Goal: Book appointment/travel/reservation

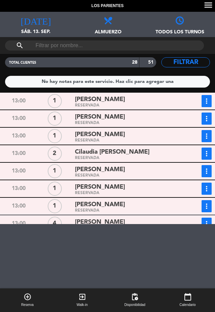
click at [108, 25] on span "Almuerzo" at bounding box center [108, 29] width 72 height 10
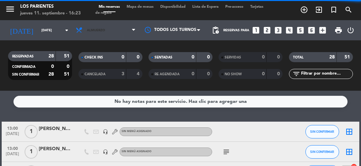
click at [109, 33] on span "Almuerzo" at bounding box center [105, 30] width 67 height 15
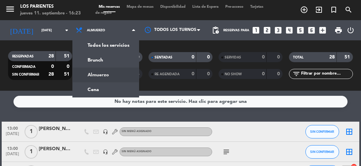
click at [108, 62] on div "menu Los Parientes [DATE] 11. septiembre - 16:23 Mis reservas Mapa de mesas Dis…" at bounding box center [180, 45] width 361 height 91
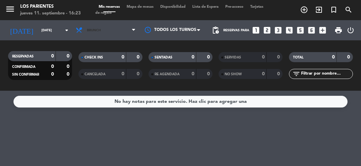
click at [116, 30] on span "Brunch" at bounding box center [105, 30] width 67 height 15
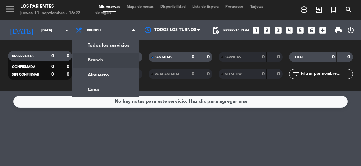
click at [106, 93] on ng-component "menu Los Parientes [DATE] 11. septiembre - 16:23 Mis reservas Mapa de mesas Dis…" at bounding box center [180, 83] width 361 height 166
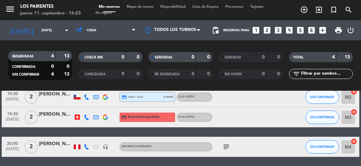
scroll to position [56, 0]
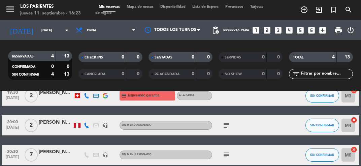
click at [44, 34] on input "[DATE]" at bounding box center [60, 30] width 45 height 10
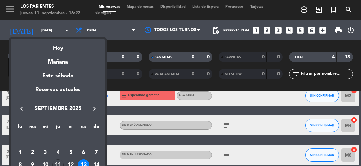
click at [66, 50] on div "Hoy" at bounding box center [58, 46] width 94 height 14
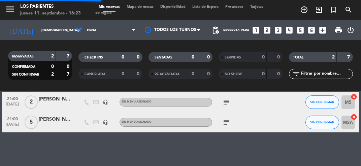
scroll to position [0, 0]
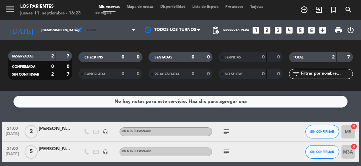
click at [129, 31] on span "Cena" at bounding box center [105, 30] width 67 height 15
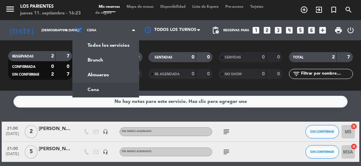
click at [112, 78] on div "menu Los Parientes [DATE] 11. septiembre - 16:23 Mis reservas Mapa de mesas Dis…" at bounding box center [180, 45] width 361 height 91
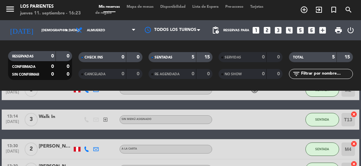
scroll to position [35, 0]
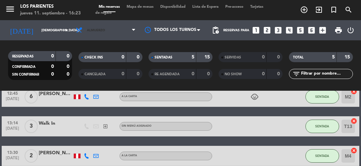
click at [112, 32] on span "Almuerzo" at bounding box center [105, 30] width 67 height 15
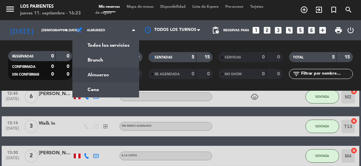
click at [97, 91] on ng-component "menu Los Parientes [DATE] 11. septiembre - 16:23 Mis reservas Mapa de mesas Dis…" at bounding box center [180, 83] width 361 height 166
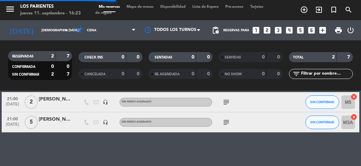
scroll to position [0, 0]
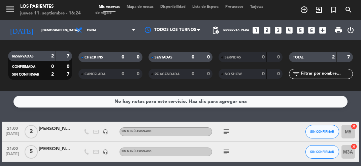
click at [65, 31] on icon "arrow_drop_down" at bounding box center [67, 30] width 8 height 8
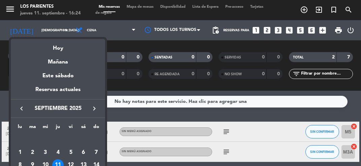
click at [61, 63] on div "Mañana" at bounding box center [58, 60] width 94 height 14
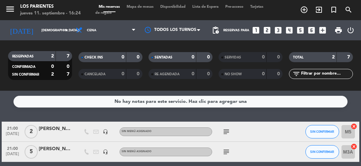
type input "[DATE]"
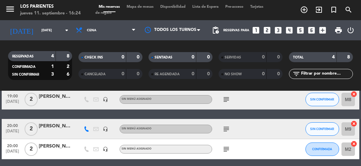
scroll to position [56, 0]
